Goal: Register for event/course

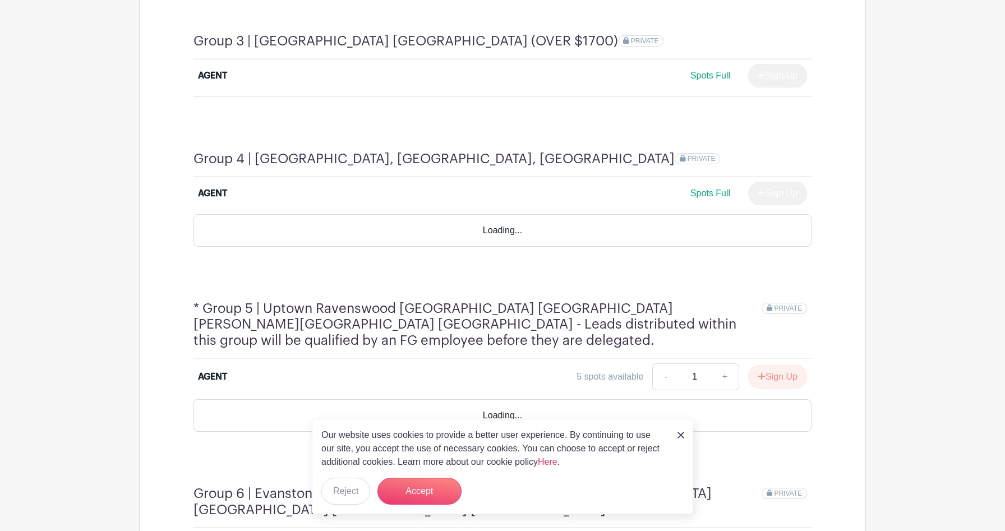
scroll to position [1130, 0]
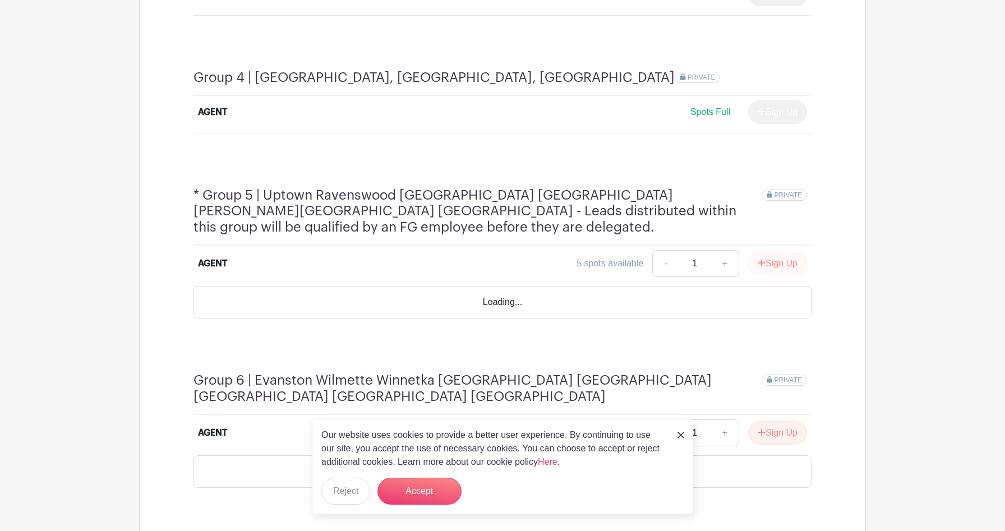
click at [448, 252] on button "Sign Up" at bounding box center [777, 264] width 59 height 24
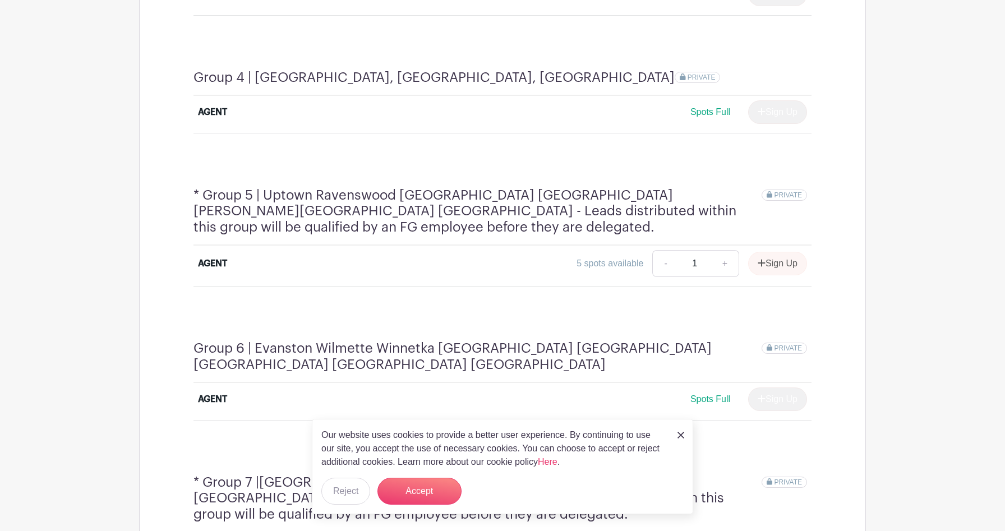
scroll to position [1172, 0]
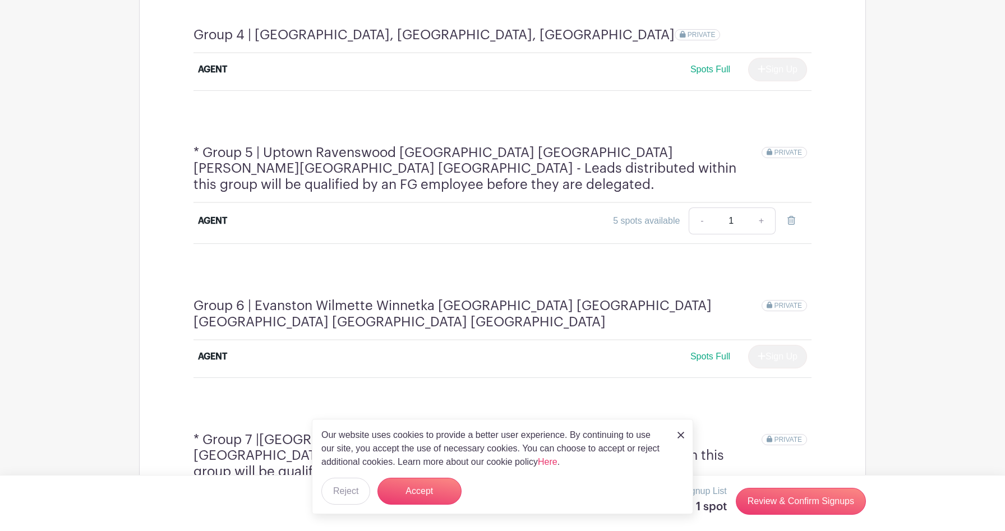
click at [448, 307] on img at bounding box center [680, 435] width 7 height 7
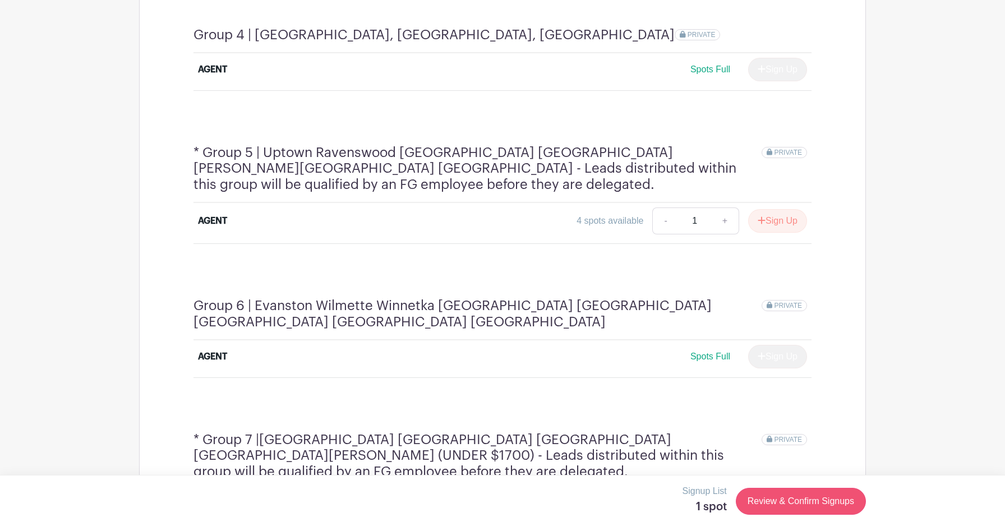
click at [448, 307] on link "Review & Confirm Signups" at bounding box center [801, 501] width 130 height 27
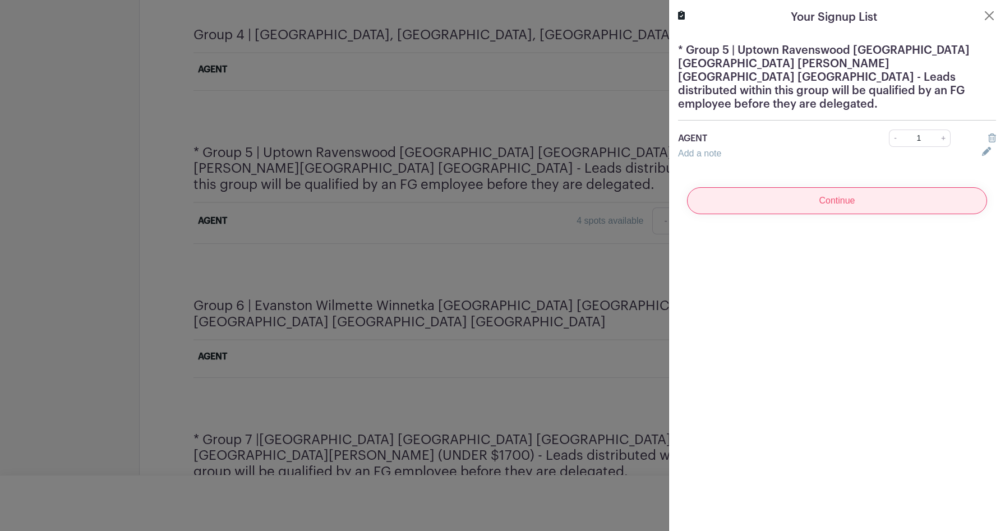
click at [448, 187] on input "Continue" at bounding box center [837, 200] width 300 height 27
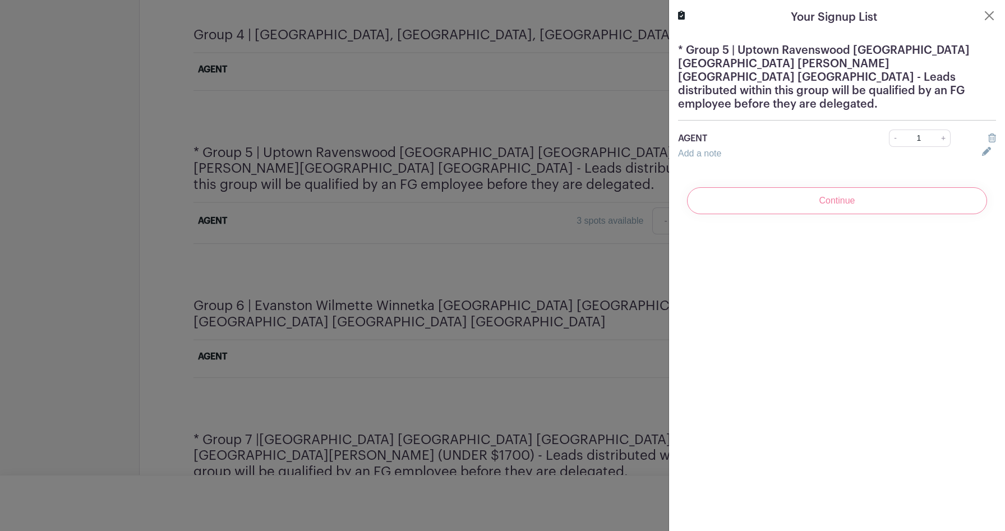
click at [448, 182] on div "Continue" at bounding box center [837, 200] width 318 height 45
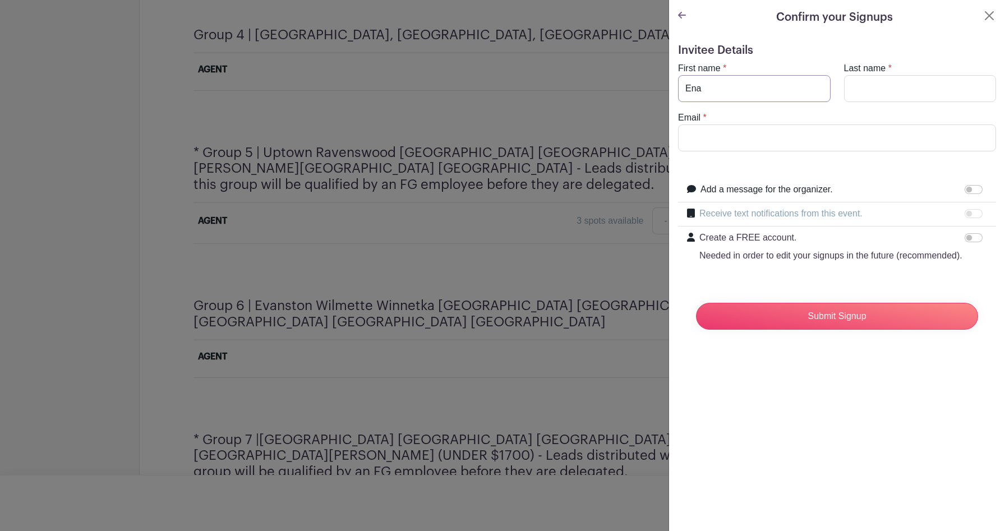
type input "Ena"
type input "D"
type input "SARANCIC"
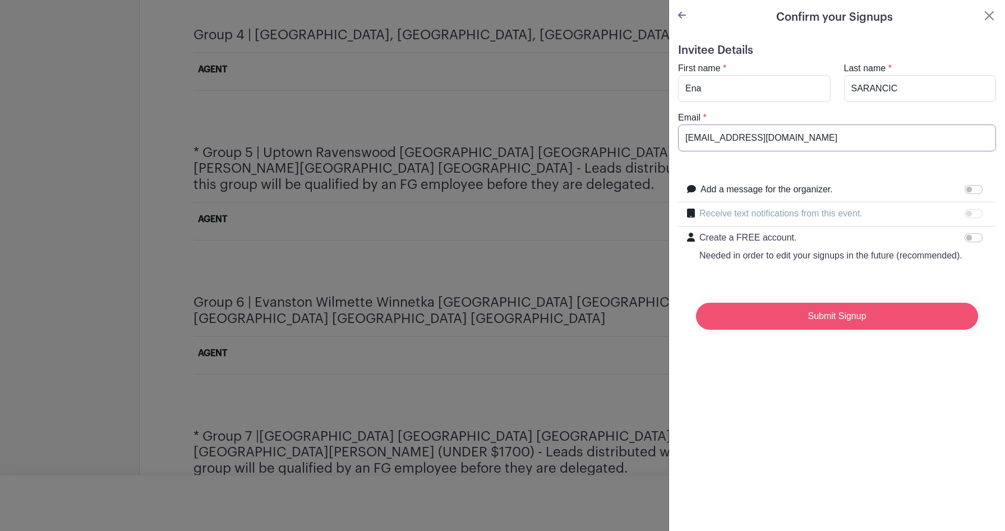
type input "[EMAIL_ADDRESS][DOMAIN_NAME]"
click at [448, 307] on input "Submit Signup" at bounding box center [837, 316] width 282 height 27
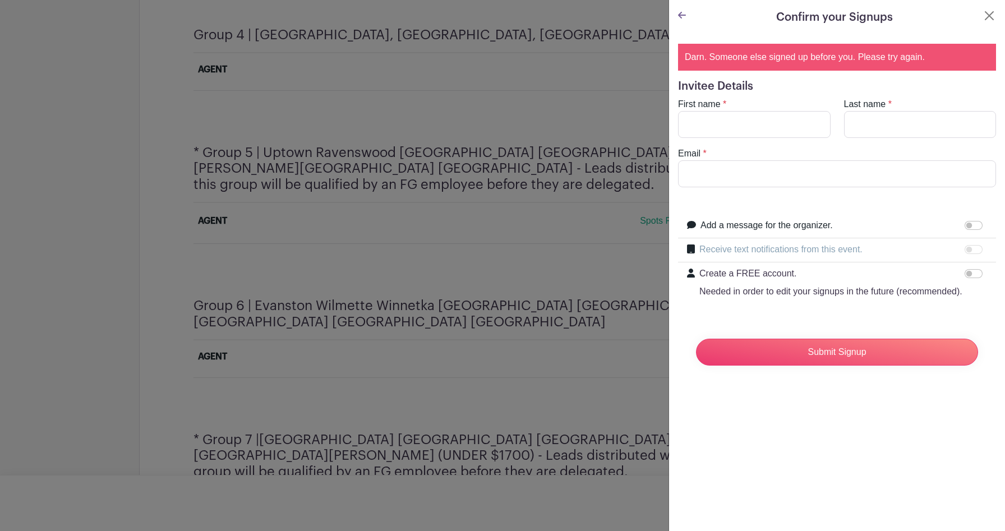
click at [448, 7] on turbo-frame "Confirm your Signups Darn. Someone else signed up before you. Please try again.…" at bounding box center [837, 196] width 336 height 392
click at [448, 16] on button "Close" at bounding box center [988, 15] width 13 height 13
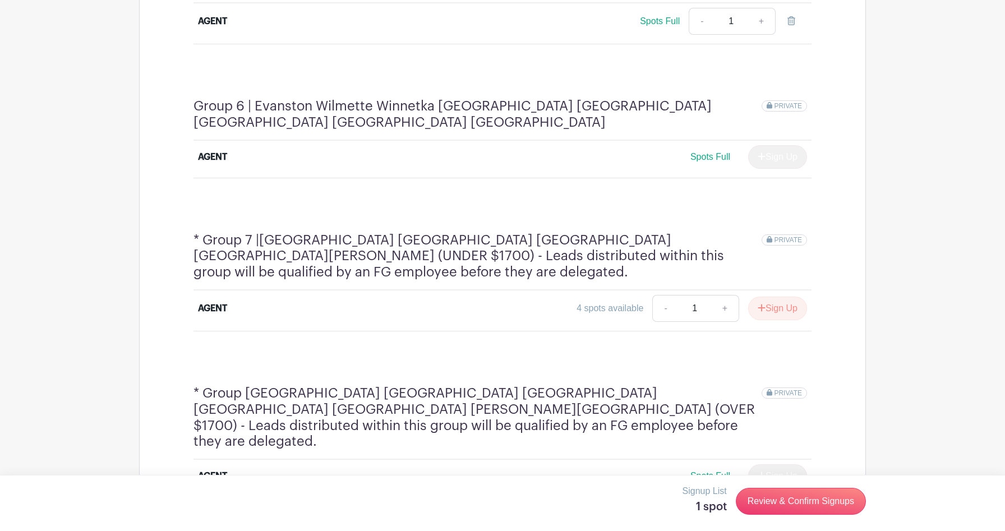
scroll to position [1407, 0]
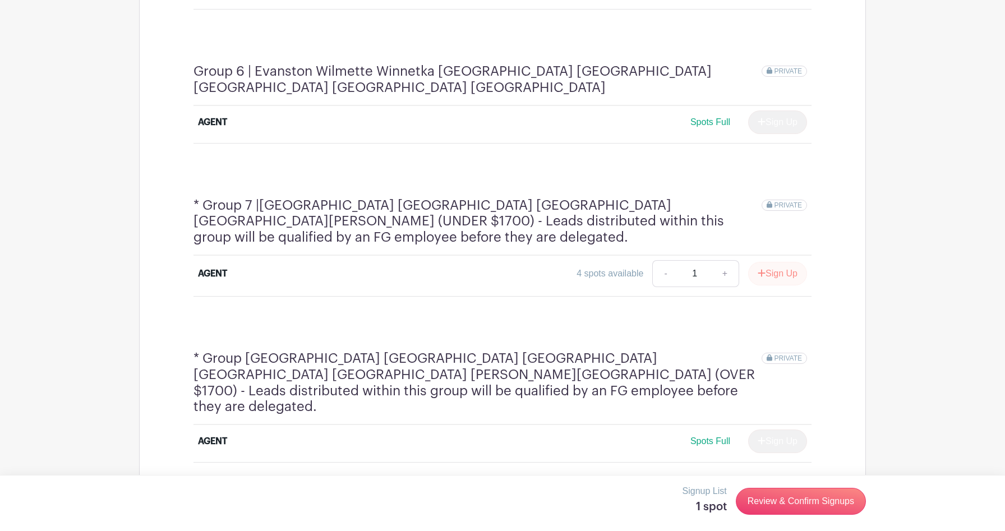
click at [448, 262] on button "Sign Up" at bounding box center [777, 274] width 59 height 24
click at [448, 307] on link "Review & Confirm Signups" at bounding box center [801, 501] width 130 height 27
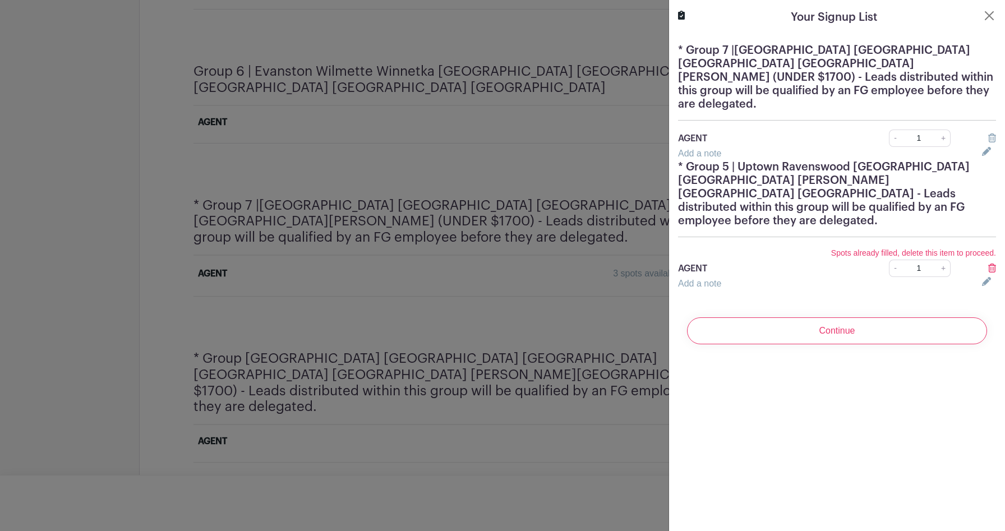
click at [448, 133] on icon at bounding box center [992, 137] width 8 height 9
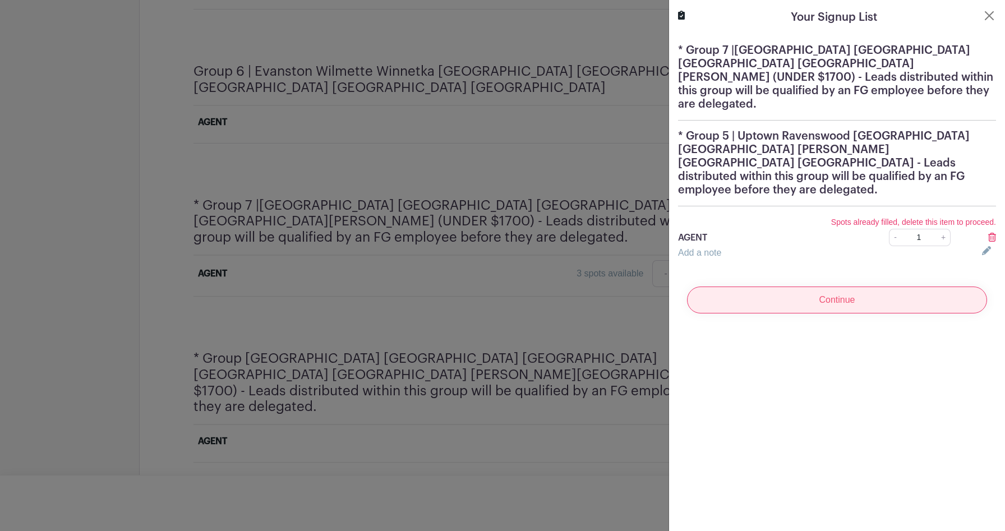
click at [448, 287] on input "Continue" at bounding box center [837, 300] width 300 height 27
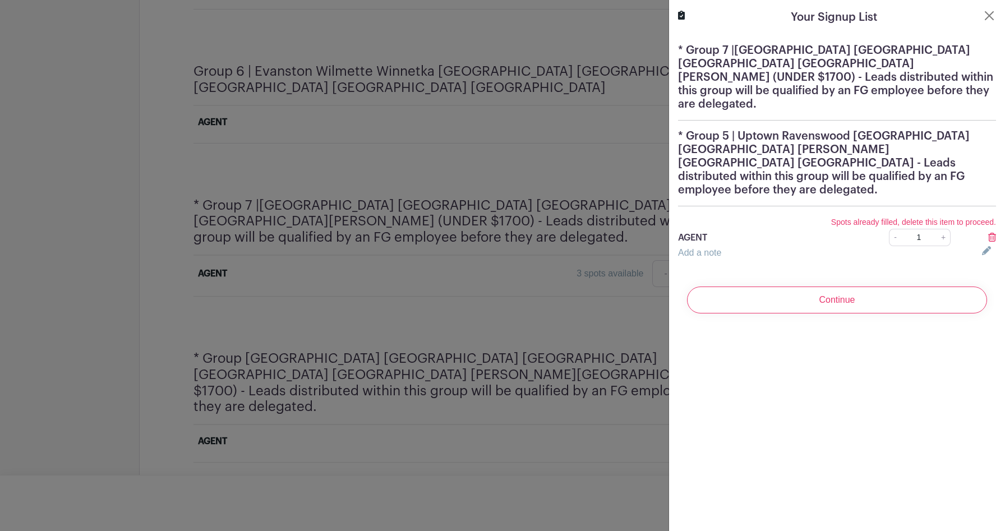
click at [448, 233] on icon at bounding box center [992, 237] width 8 height 9
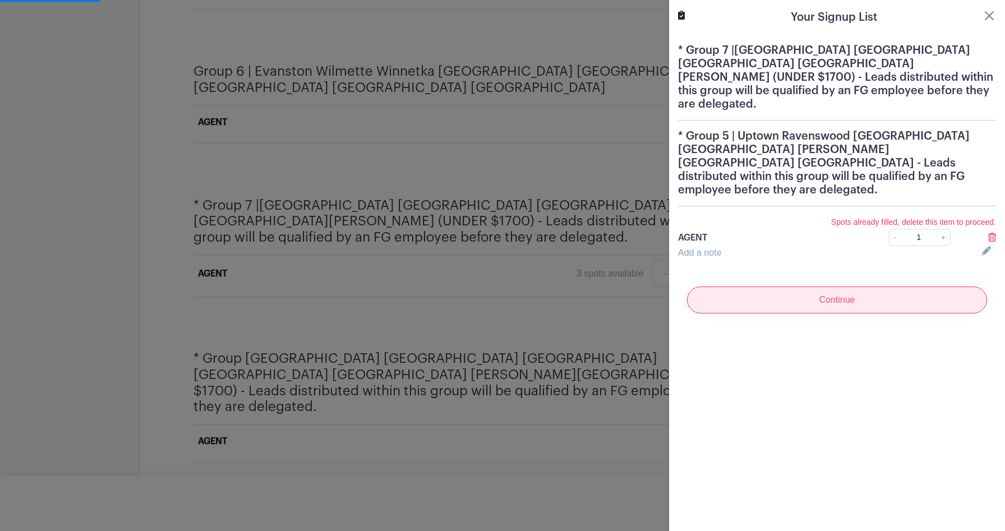
click at [448, 287] on input "Continue" at bounding box center [837, 300] width 300 height 27
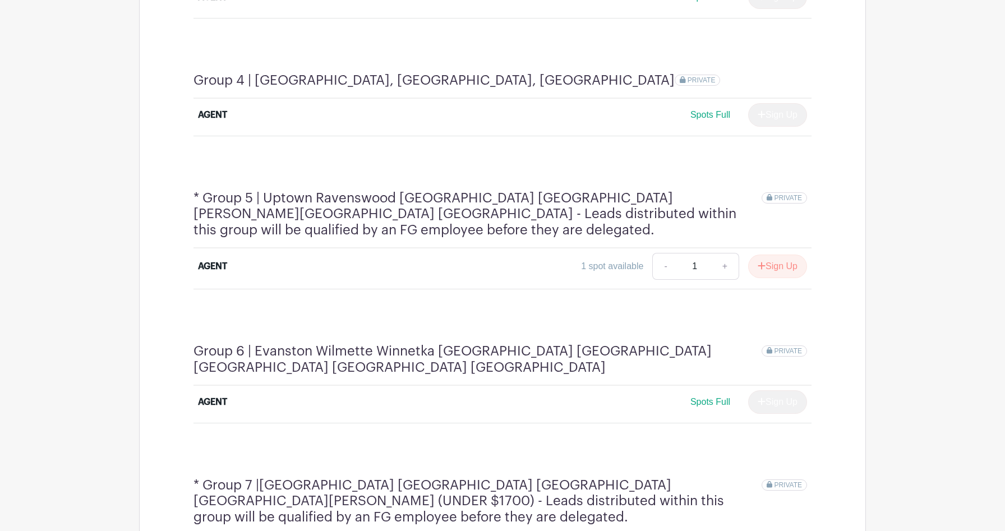
scroll to position [1244, 0]
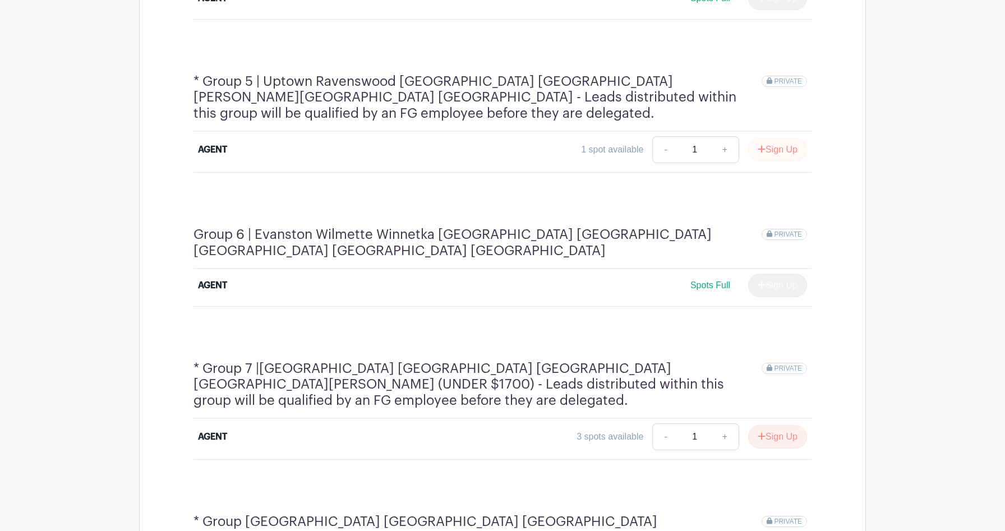
click at [448, 138] on button "Sign Up" at bounding box center [777, 150] width 59 height 24
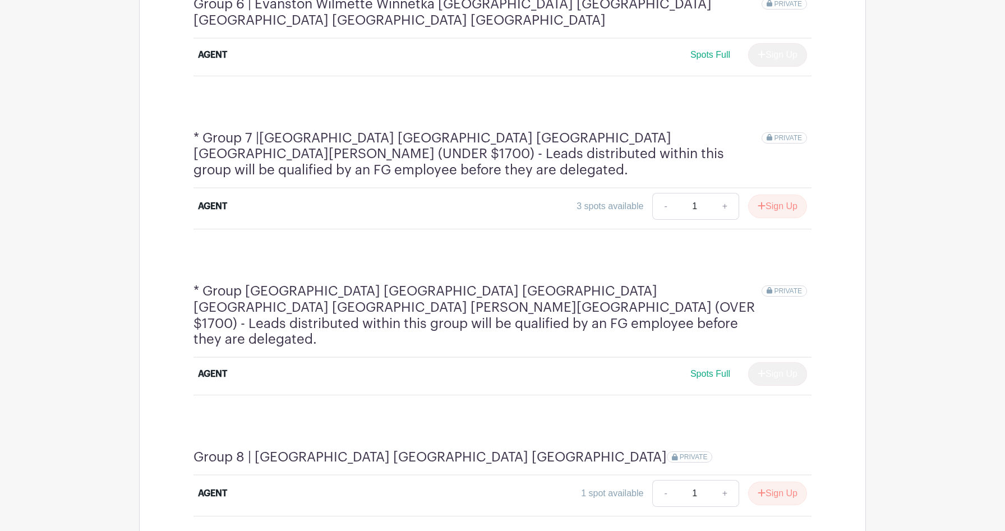
scroll to position [1475, 0]
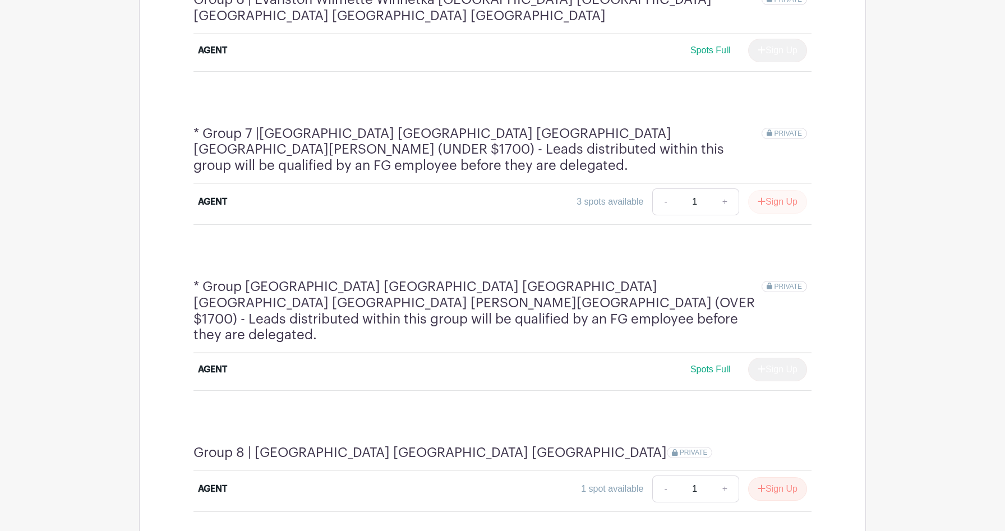
click at [448, 190] on button "Sign Up" at bounding box center [777, 202] width 59 height 24
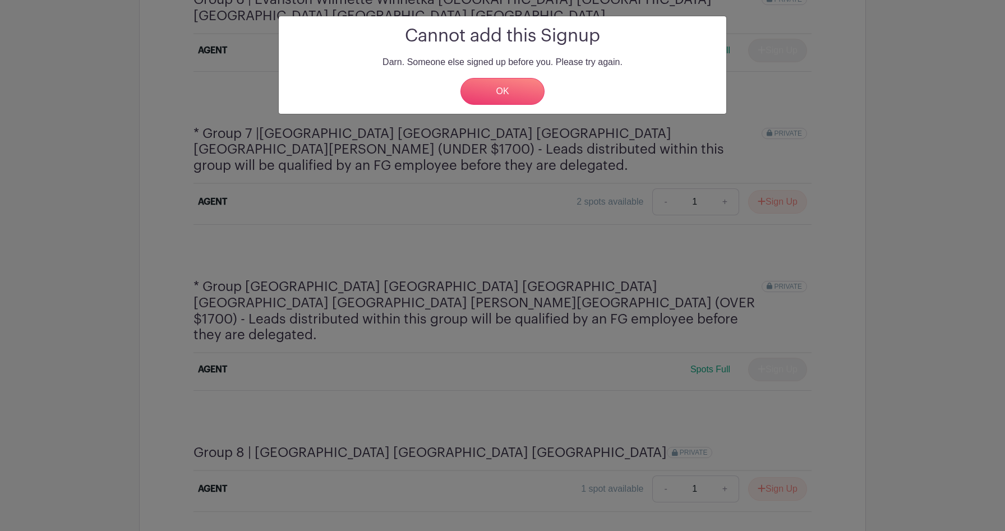
click at [448, 126] on h4 "* Group 7 |[GEOGRAPHIC_DATA] [GEOGRAPHIC_DATA] [GEOGRAPHIC_DATA] [GEOGRAPHIC_DA…" at bounding box center [477, 150] width 568 height 48
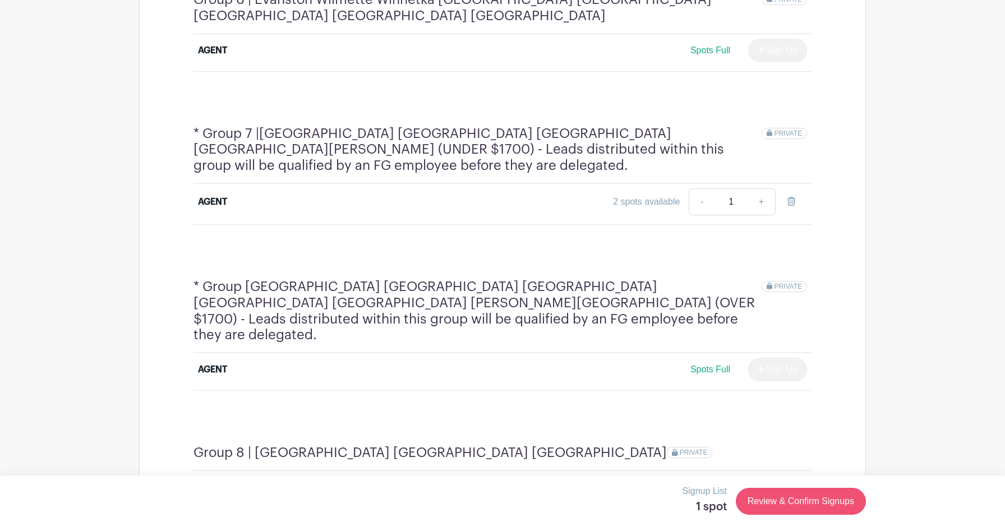
click at [448, 307] on link "Review & Confirm Signups" at bounding box center [801, 501] width 130 height 27
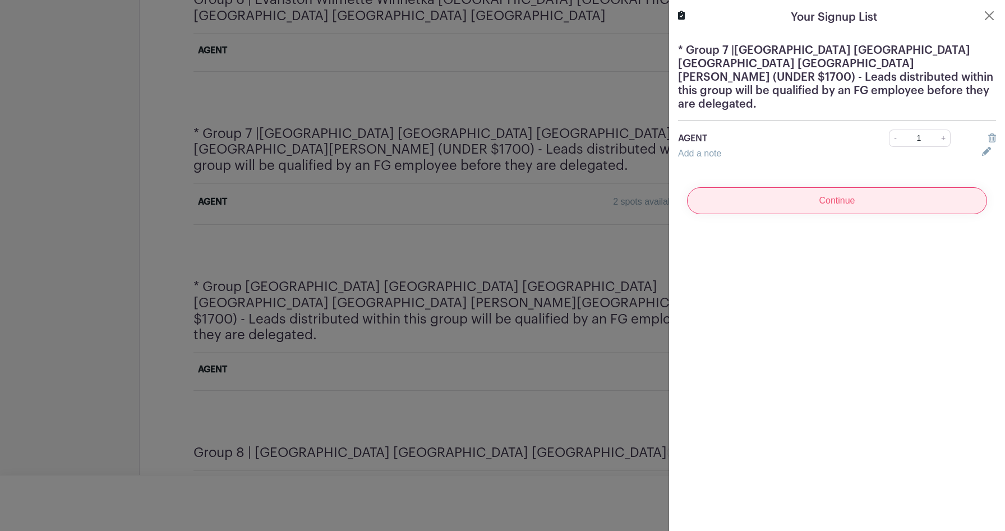
click at [448, 191] on input "Continue" at bounding box center [837, 200] width 300 height 27
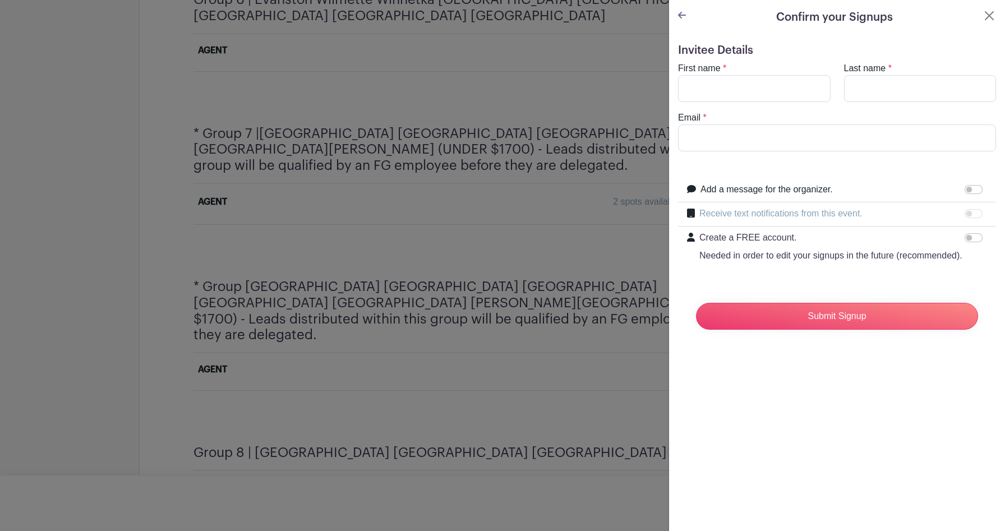
click at [448, 110] on turbo-frame "First name * Last name * Email *" at bounding box center [837, 107] width 318 height 90
type input "ENA"
type input "SARANCIC"
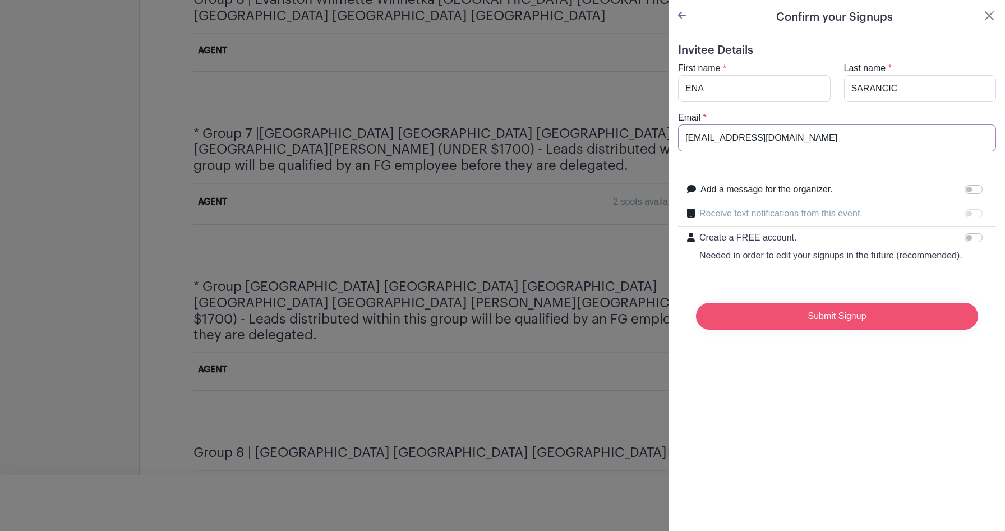
type input "[EMAIL_ADDRESS][DOMAIN_NAME]"
click at [448, 307] on input "Submit Signup" at bounding box center [837, 316] width 282 height 27
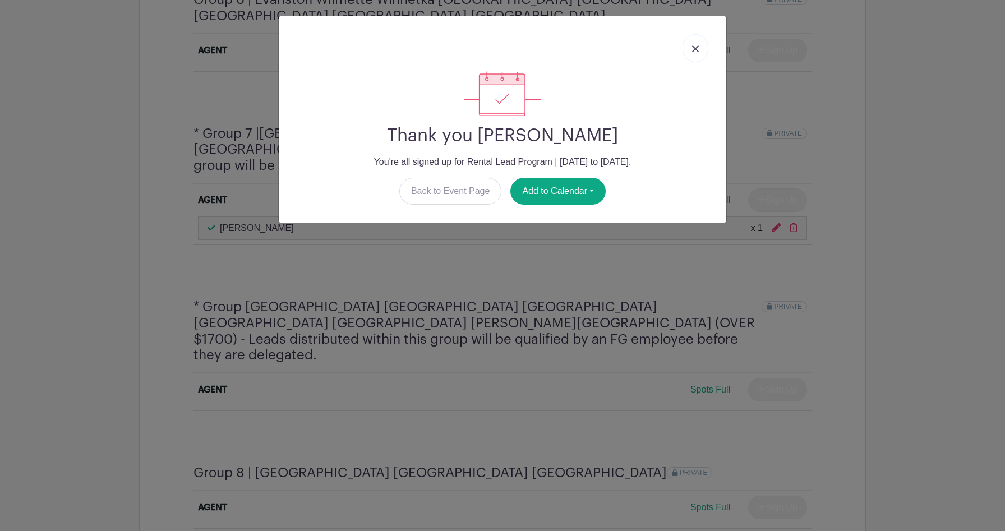
click at [448, 45] on link at bounding box center [695, 48] width 26 height 28
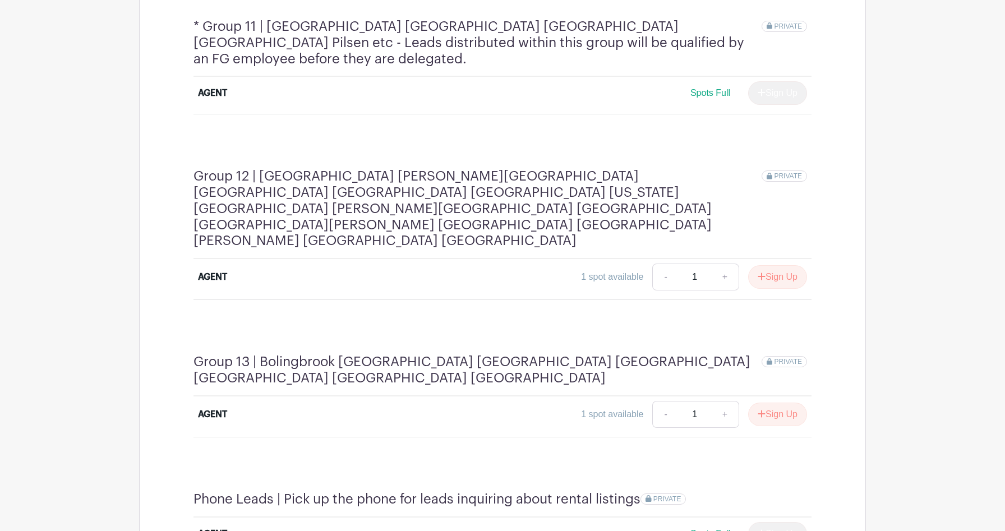
scroll to position [2242, 0]
